Goal: Information Seeking & Learning: Learn about a topic

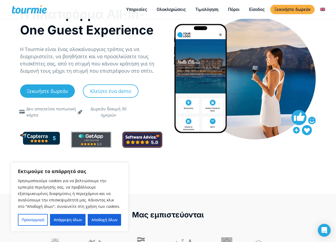
scroll to position [20, 0]
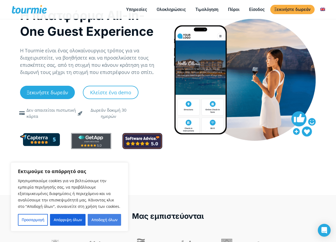
click at [107, 221] on button "Αποδοχή όλων" at bounding box center [104, 220] width 33 height 12
checkbox input "true"
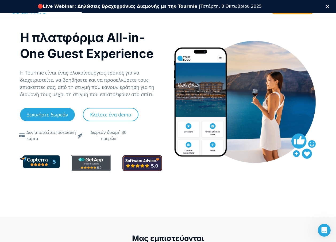
scroll to position [0, 0]
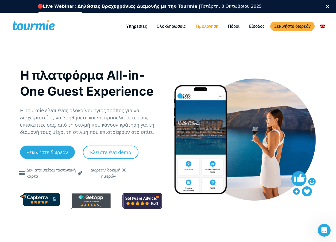
click at [199, 25] on link "Τιμολόγηση" at bounding box center [207, 26] width 31 height 7
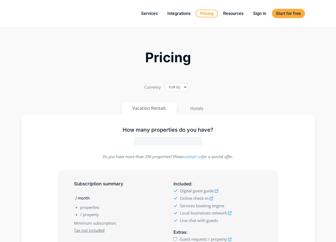
type input "1"
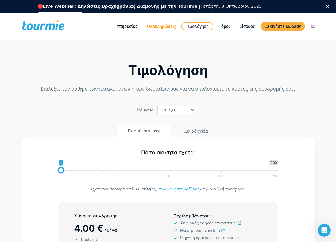
click at [157, 26] on link "Ολοκληρώσεις" at bounding box center [161, 26] width 37 height 7
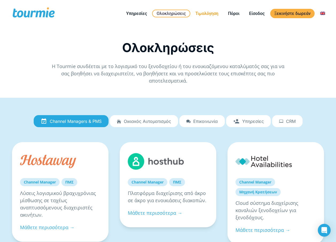
click at [209, 11] on link "Τιμολόγηση" at bounding box center [207, 13] width 31 height 7
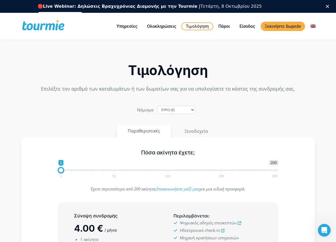
click at [163, 7] on b "Live Webinar: Δηλώσεις Βραχυχρόνιας Διαμονής με την Tourmie |" at bounding box center [122, 6] width 158 height 5
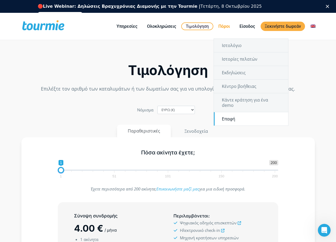
click at [232, 116] on link "Επαφή" at bounding box center [251, 118] width 74 height 13
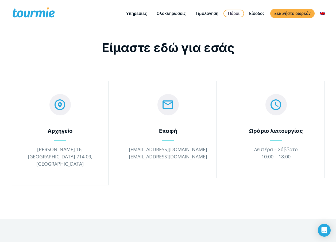
click at [60, 108] on span "" at bounding box center [60, 105] width 40 height 20
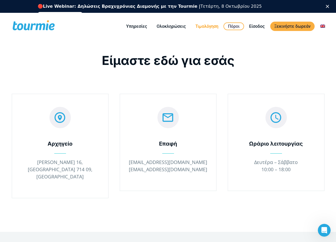
click at [212, 28] on link "Τιμολόγηση" at bounding box center [207, 26] width 31 height 7
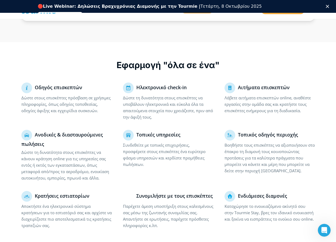
scroll to position [318, 0]
